Goal: Information Seeking & Learning: Learn about a topic

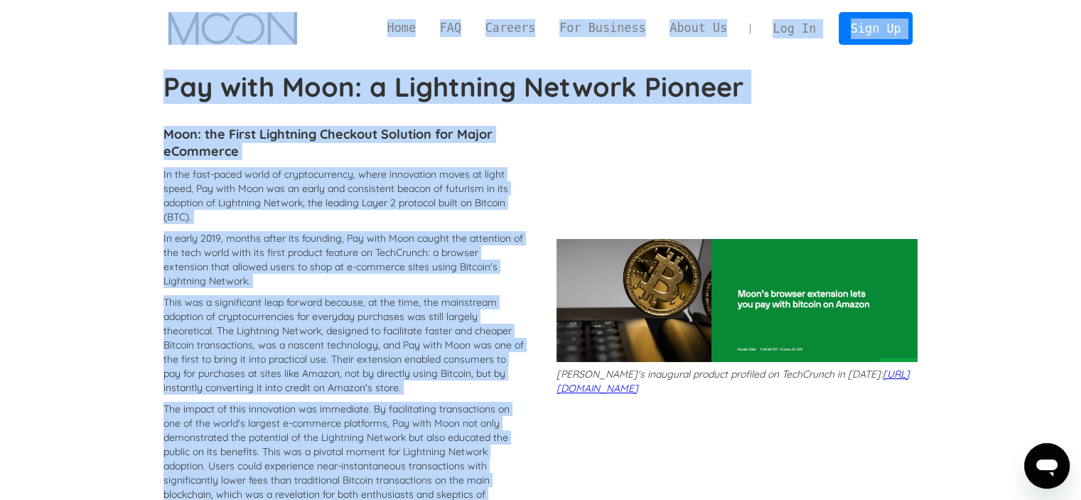
drag, startPoint x: 875, startPoint y: 176, endPoint x: 141, endPoint y: 43, distance: 745.8
click at [124, 45] on div "Home FAQ Careers For Business About Us Log In Sign Up Home FAQ For Business Car…" at bounding box center [540, 28] width 1081 height 57
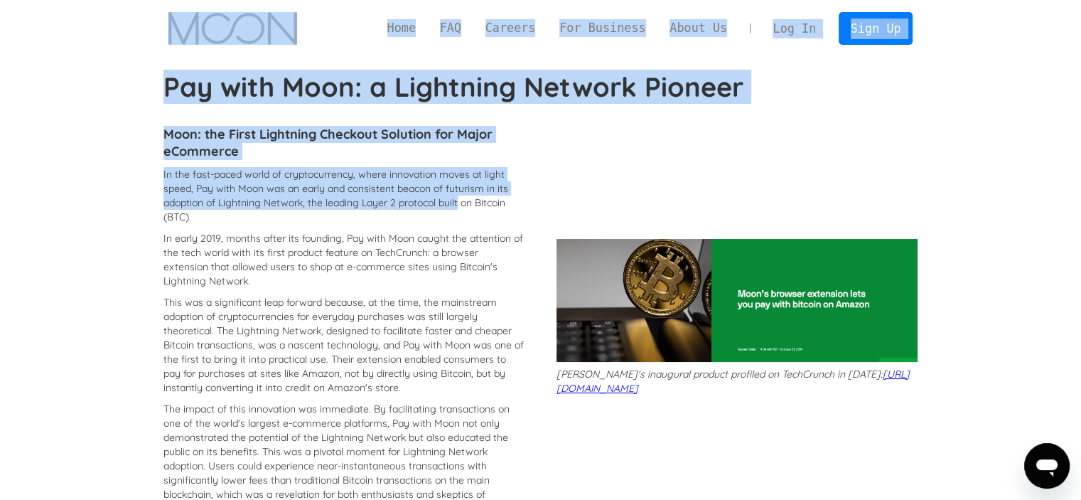
drag, startPoint x: 134, startPoint y: 31, endPoint x: 462, endPoint y: 209, distance: 373.6
click at [462, 209] on p "In the fast-paced world of cryptocurrency, where innovation moves at light spee…" at bounding box center [343, 195] width 361 height 57
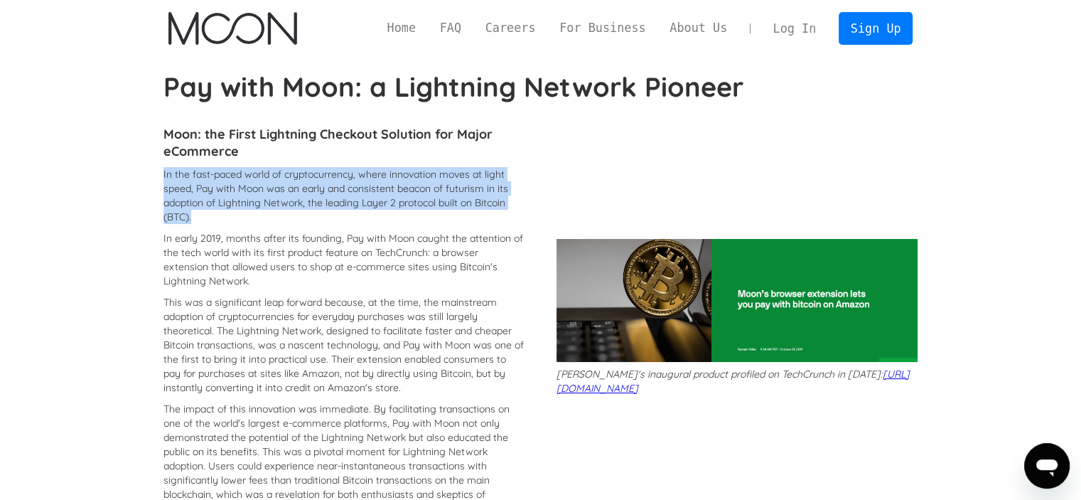
drag, startPoint x: 450, startPoint y: 217, endPoint x: 159, endPoint y: 170, distance: 294.4
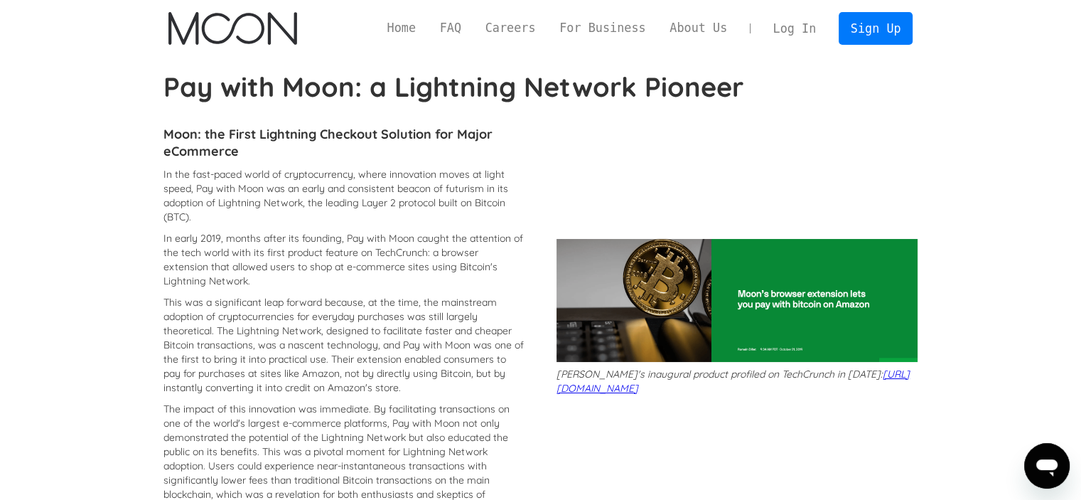
click at [492, 286] on p "In early 2019, months after its founding, Pay with Moon caught the attention of…" at bounding box center [343, 259] width 361 height 57
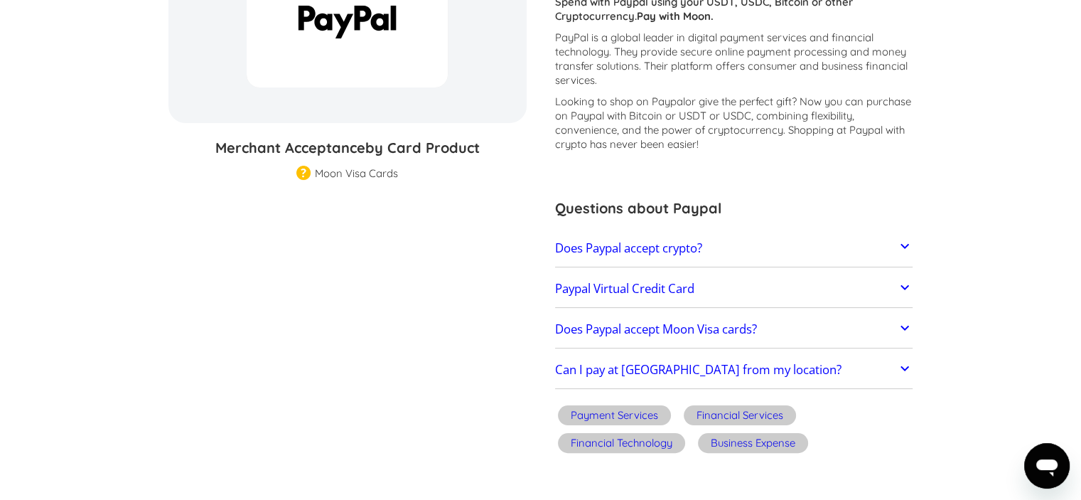
scroll to position [227, 0]
click at [711, 335] on h2 "Does Paypal accept Moon Visa cards?" at bounding box center [656, 329] width 202 height 14
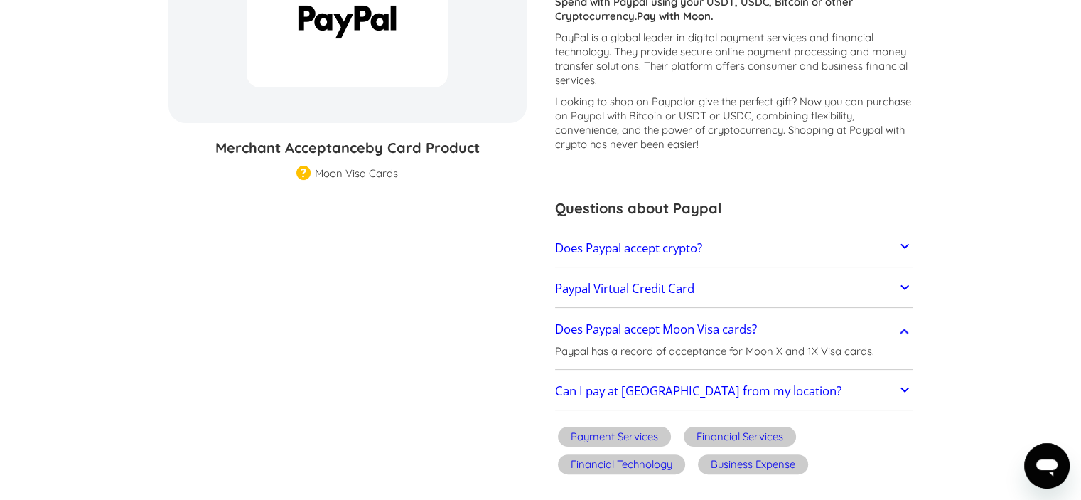
click at [745, 382] on link "Can I pay at [GEOGRAPHIC_DATA] from my location?" at bounding box center [734, 392] width 358 height 30
